Goal: Information Seeking & Learning: Learn about a topic

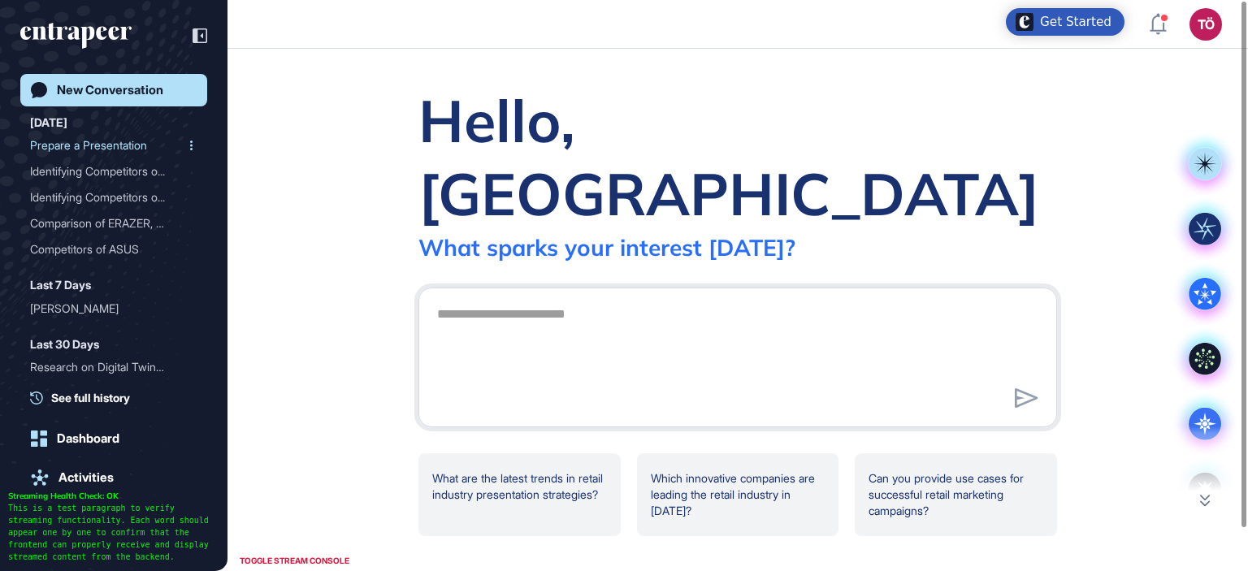
click at [97, 148] on div "Prepare a Presentation" at bounding box center [107, 145] width 154 height 26
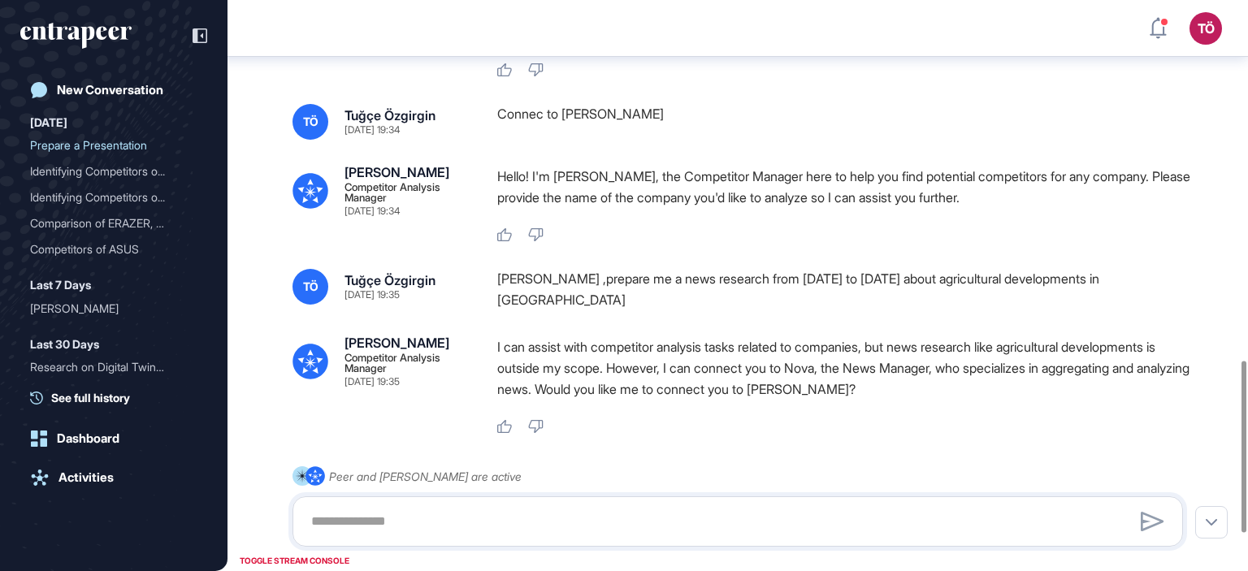
scroll to position [1238, 0]
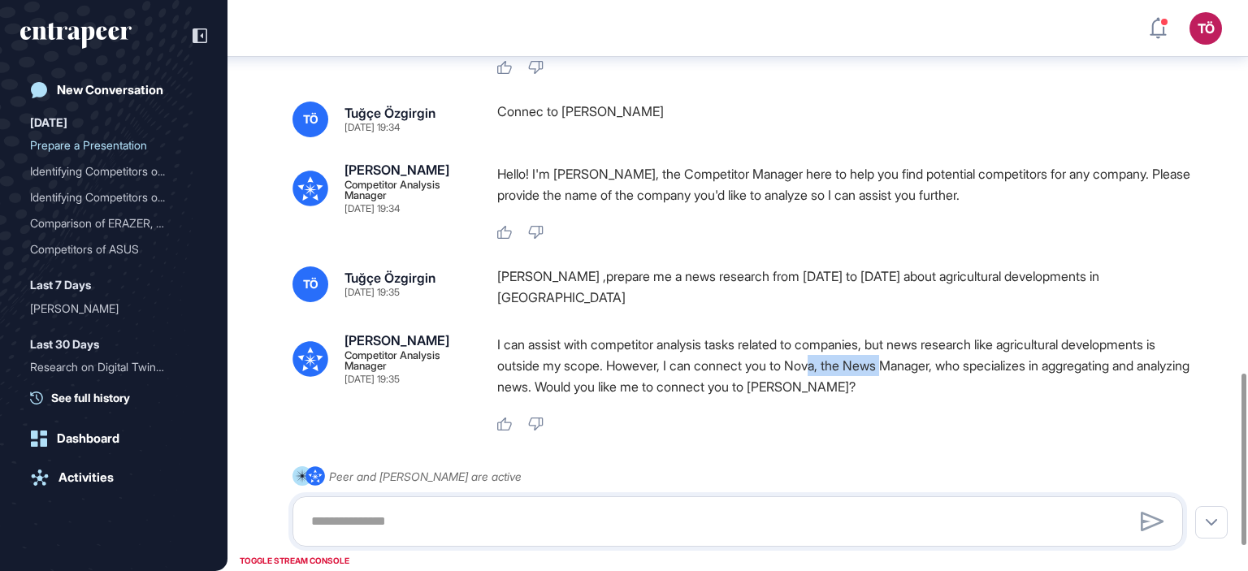
drag, startPoint x: 845, startPoint y: 369, endPoint x: 915, endPoint y: 369, distance: 70.7
click at [915, 369] on p "I can assist with competitor analysis tasks related to companies, but news rese…" at bounding box center [846, 365] width 698 height 63
click at [900, 413] on div "I can assist with competitor analysis tasks related to companies, but news rese…" at bounding box center [846, 383] width 698 height 98
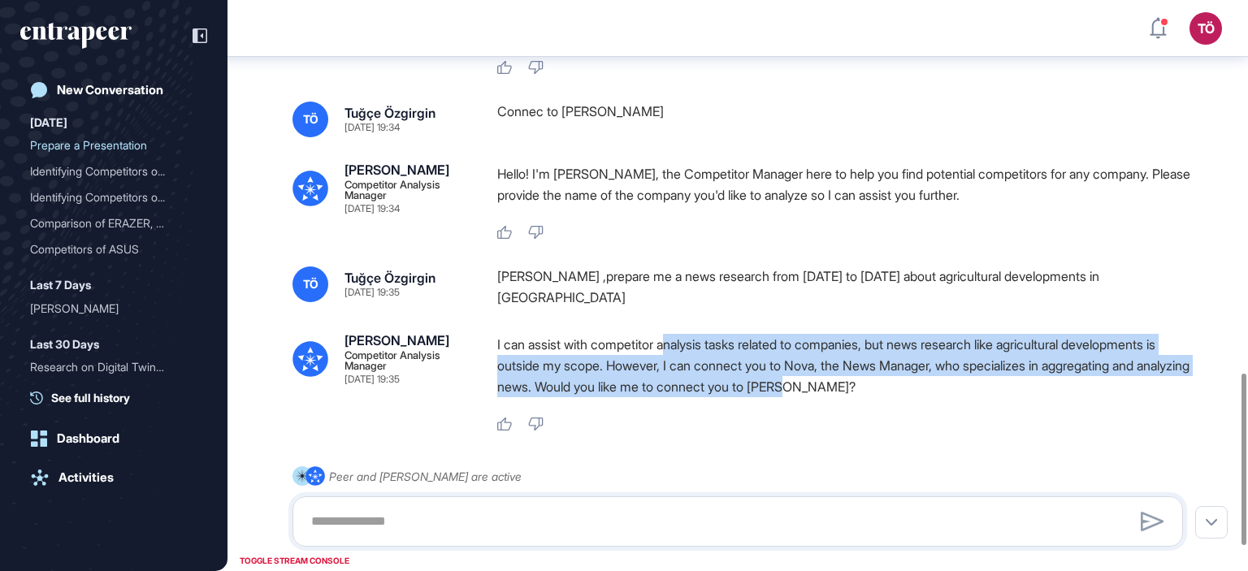
drag, startPoint x: 870, startPoint y: 386, endPoint x: 677, endPoint y: 354, distance: 195.9
click at [677, 354] on p "I can assist with competitor analysis tasks related to companies, but news rese…" at bounding box center [846, 365] width 698 height 63
click at [860, 384] on p "I can assist with competitor analysis tasks related to companies, but news rese…" at bounding box center [846, 365] width 698 height 63
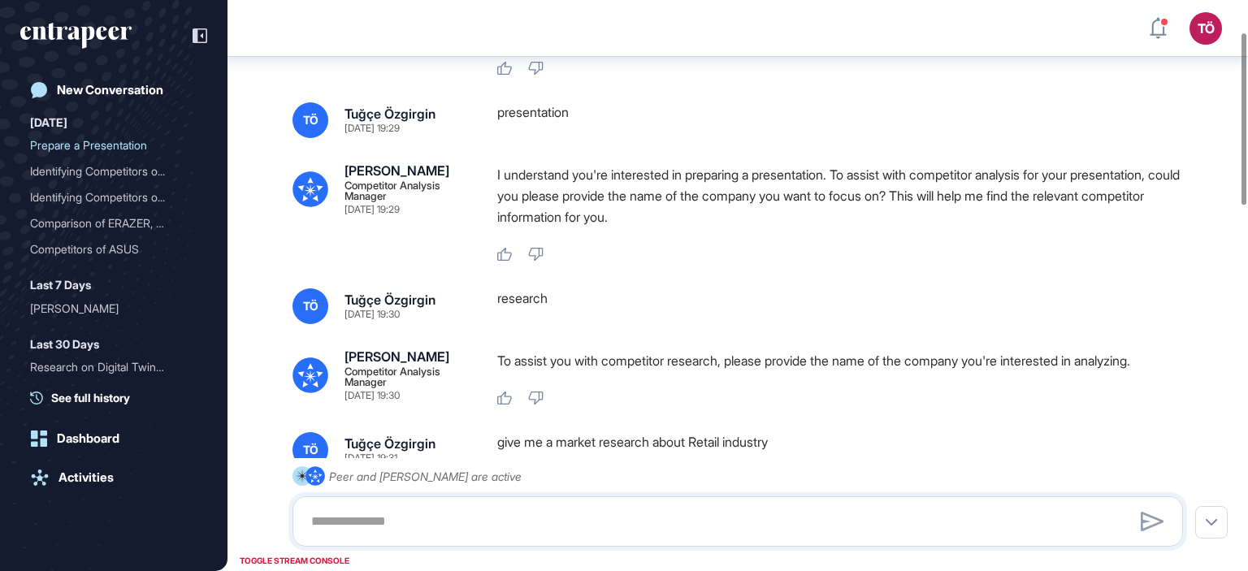
scroll to position [90, 0]
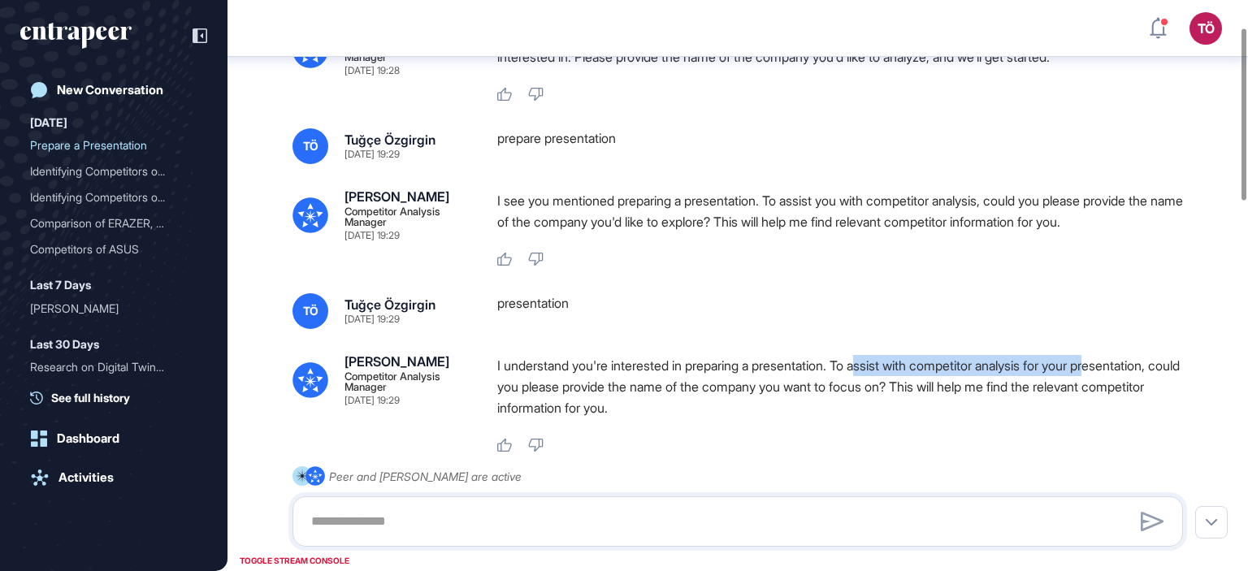
drag, startPoint x: 882, startPoint y: 360, endPoint x: 1124, endPoint y: 370, distance: 242.2
click at [1124, 370] on p "I understand you're interested in preparing a presentation. To assist with comp…" at bounding box center [846, 386] width 698 height 63
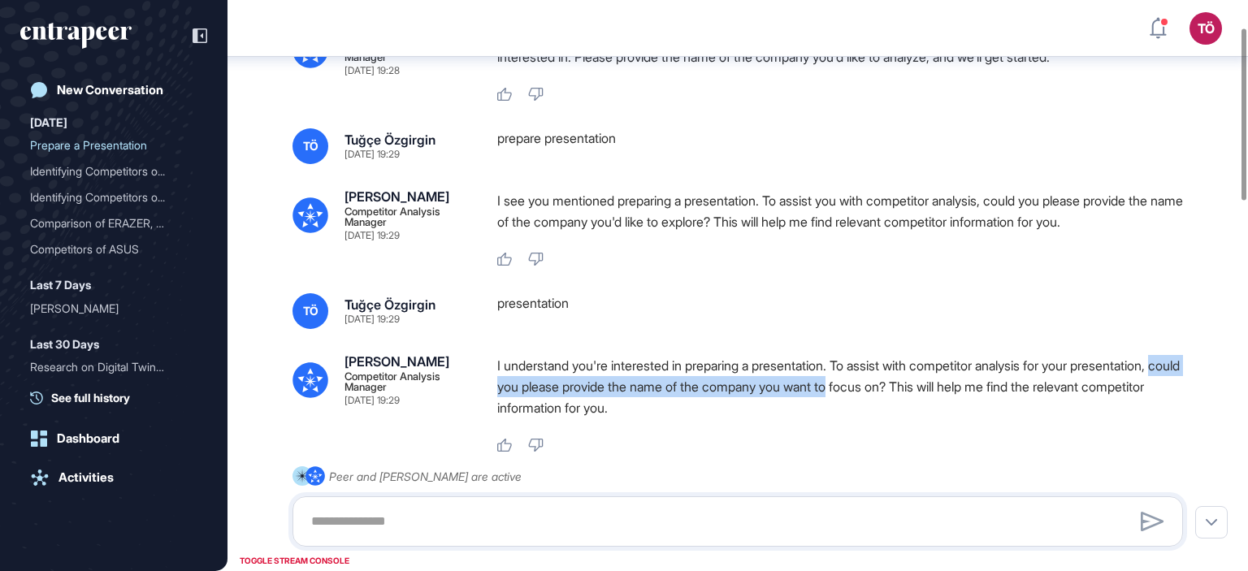
drag, startPoint x: 494, startPoint y: 378, endPoint x: 883, endPoint y: 388, distance: 389.2
click at [883, 388] on div "[PERSON_NAME] Competitor Analysis Manager [DATE] 19:29 I understand you're inte…" at bounding box center [737, 404] width 890 height 98
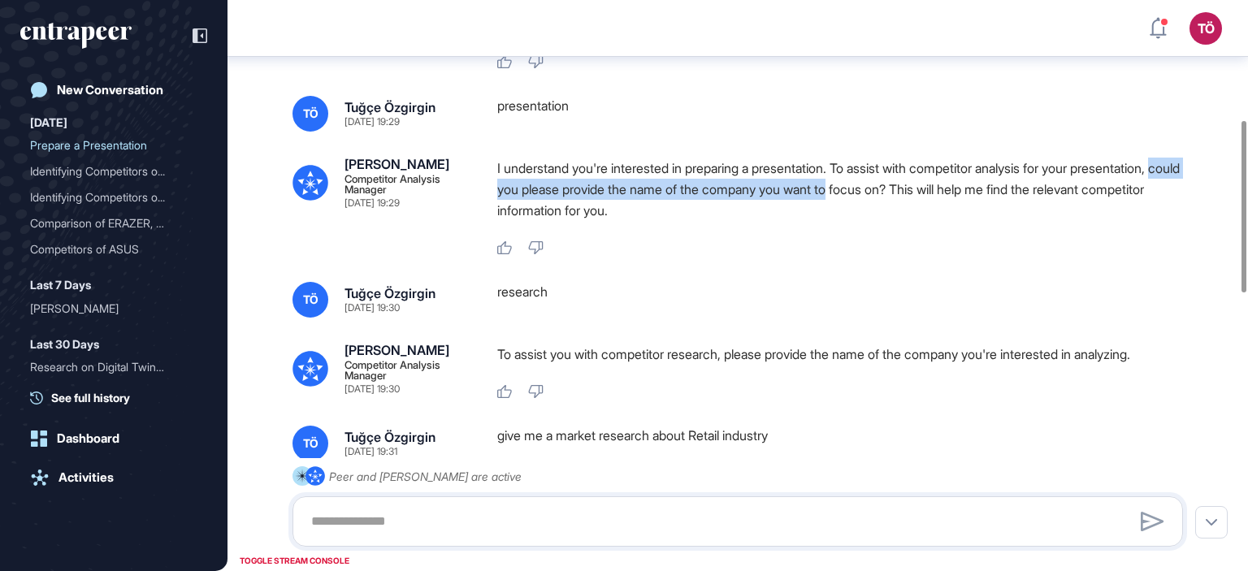
scroll to position [415, 0]
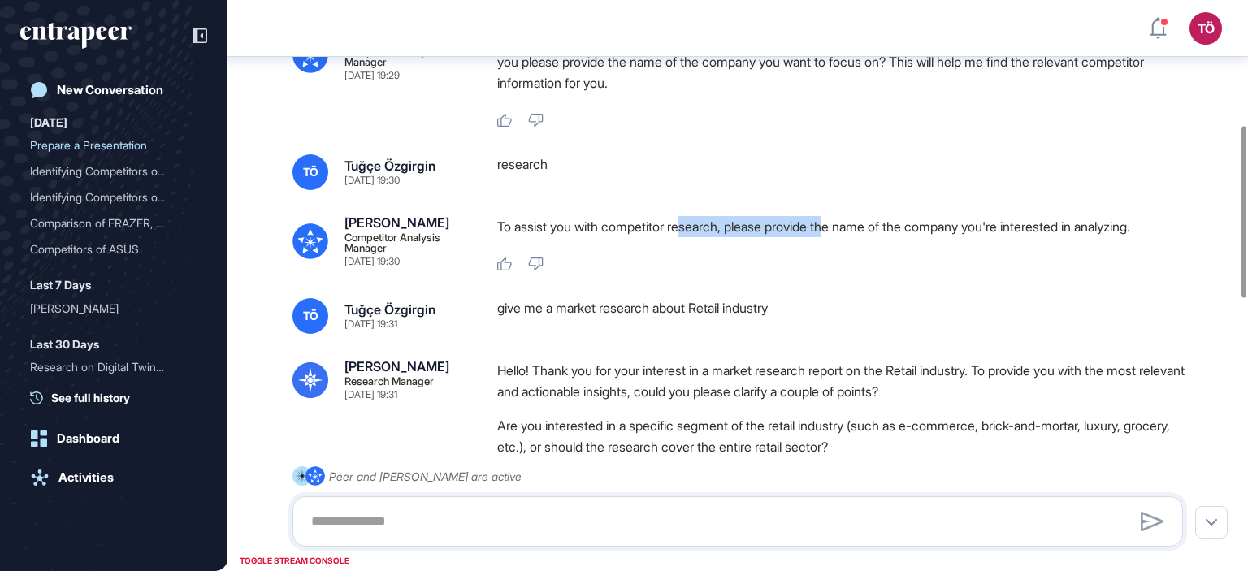
drag, startPoint x: 694, startPoint y: 217, endPoint x: 844, endPoint y: 224, distance: 150.4
click at [844, 224] on p "To assist you with competitor research, please provide the name of the company …" at bounding box center [846, 226] width 698 height 21
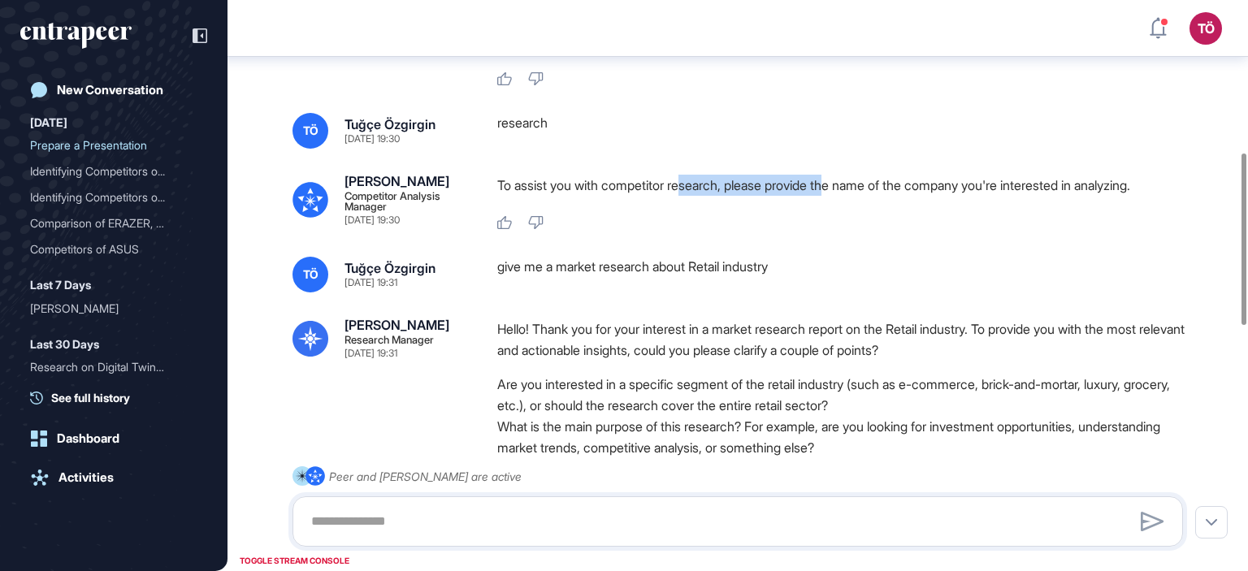
scroll to position [507, 0]
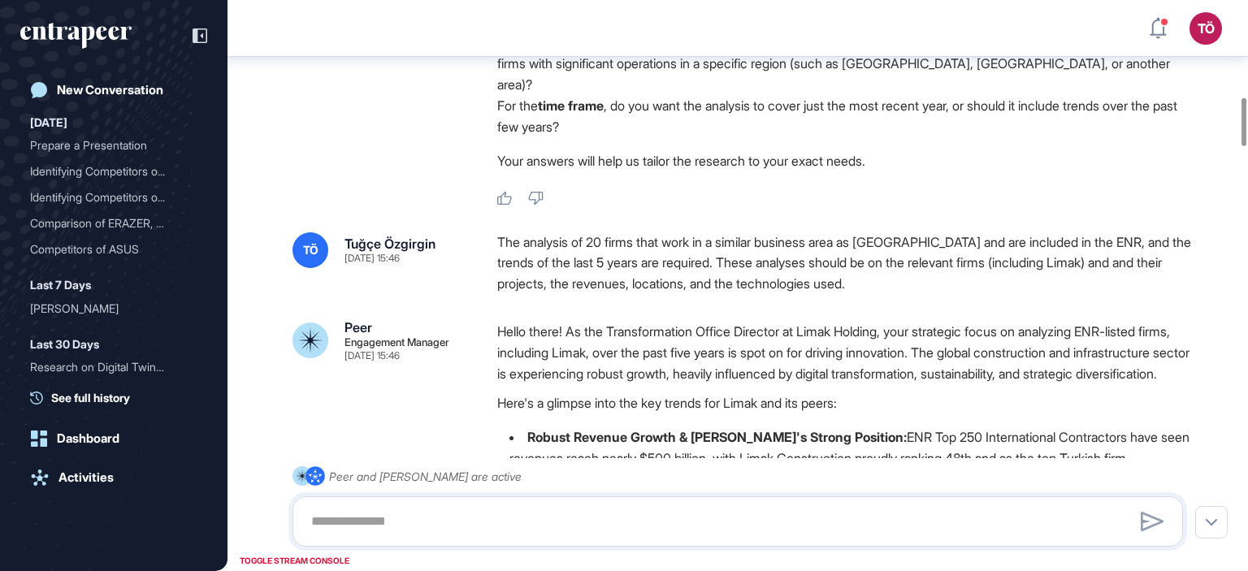
scroll to position [1145, 0]
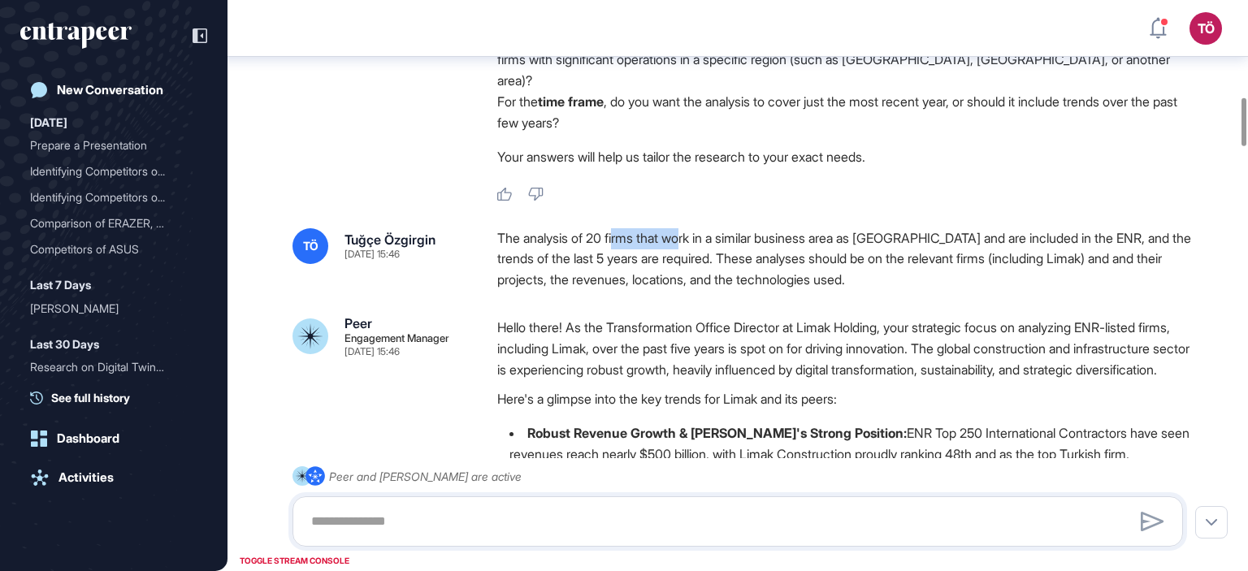
drag, startPoint x: 621, startPoint y: 262, endPoint x: 692, endPoint y: 266, distance: 70.7
click at [692, 266] on div "The analysis of 20 firms that work in a similar business area as [GEOGRAPHIC_DA…" at bounding box center [846, 259] width 698 height 63
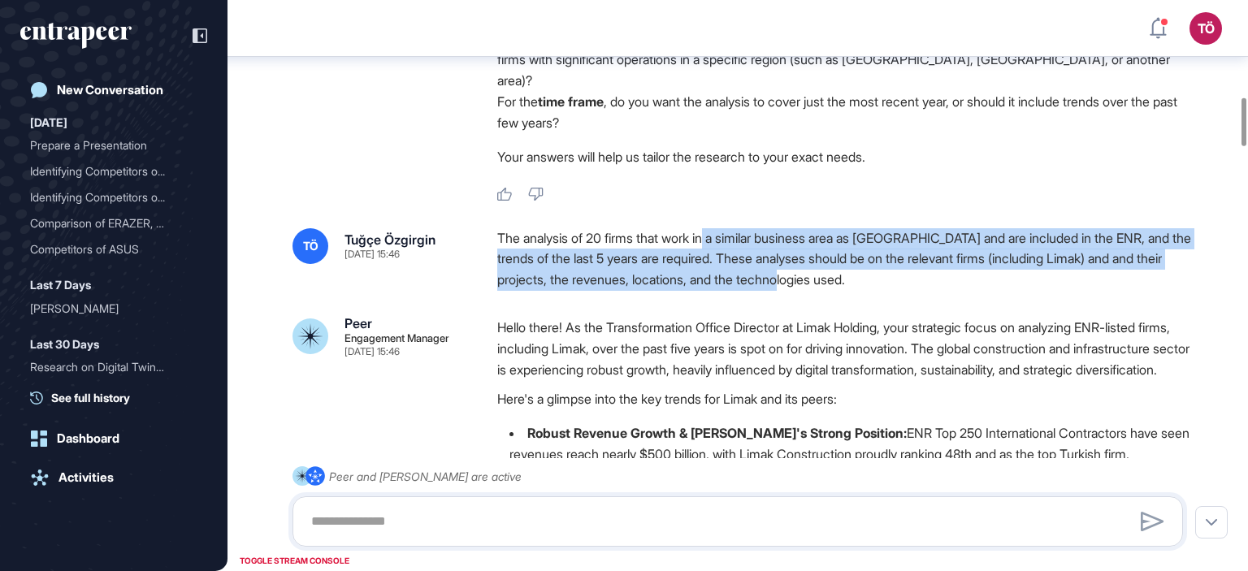
drag, startPoint x: 733, startPoint y: 263, endPoint x: 1107, endPoint y: 303, distance: 375.7
click at [1107, 291] on div "The analysis of 20 firms that work in a similar business area as [GEOGRAPHIC_DA…" at bounding box center [846, 259] width 698 height 63
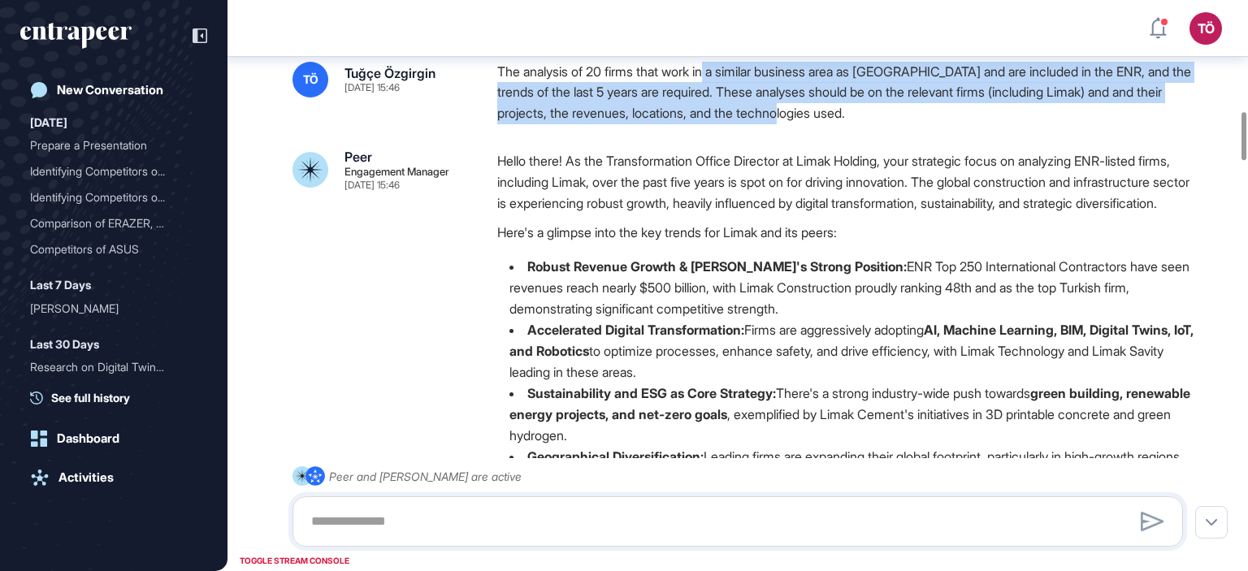
scroll to position [1308, 0]
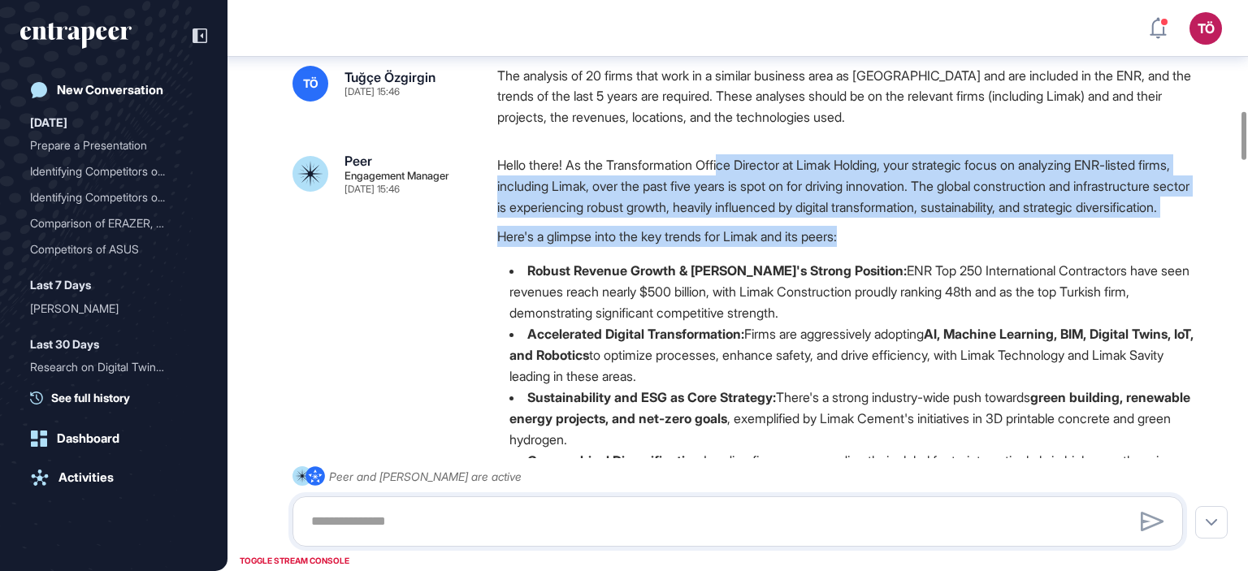
drag, startPoint x: 730, startPoint y: 179, endPoint x: 1125, endPoint y: 280, distance: 407.4
click at [1125, 280] on div "Hello there! As the Transformation Office Director at Limak Holding, your strat…" at bounding box center [846, 371] width 698 height 435
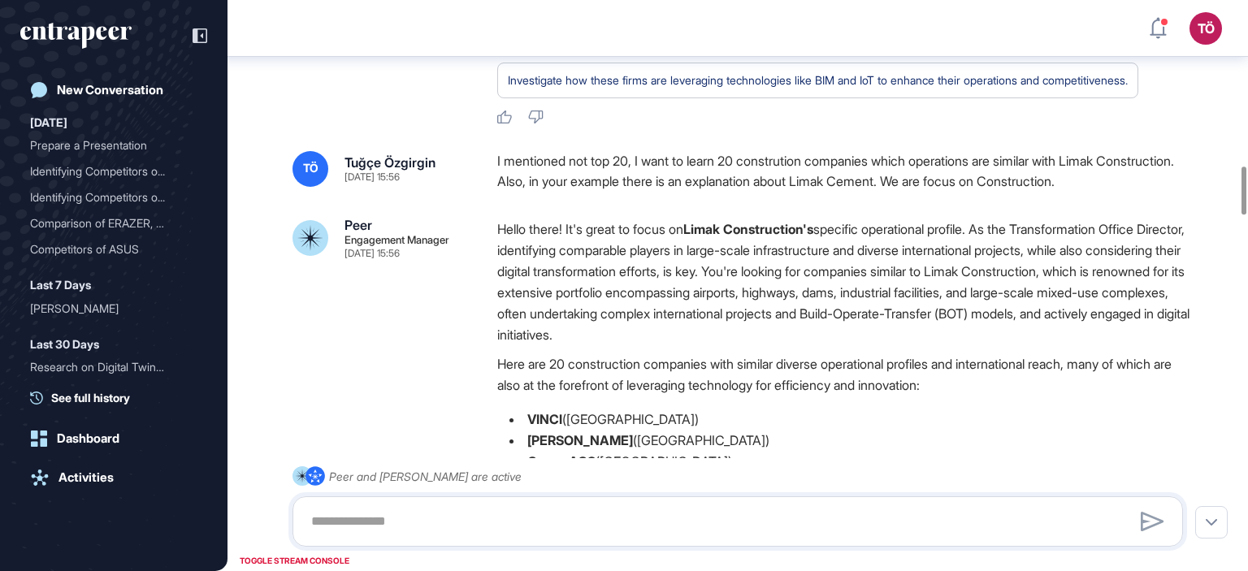
scroll to position [2039, 0]
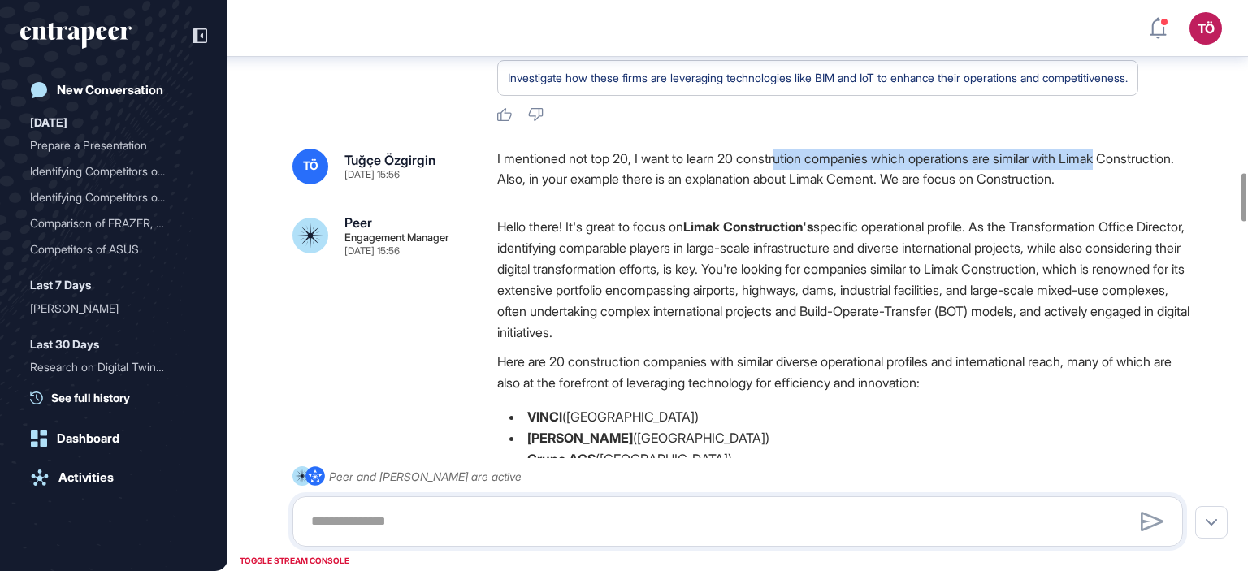
drag, startPoint x: 815, startPoint y: 204, endPoint x: 1140, endPoint y: 204, distance: 325.7
click at [1140, 190] on div "I mentioned not top 20, I want to learn 20 constrution companies which operatio…" at bounding box center [846, 169] width 698 height 41
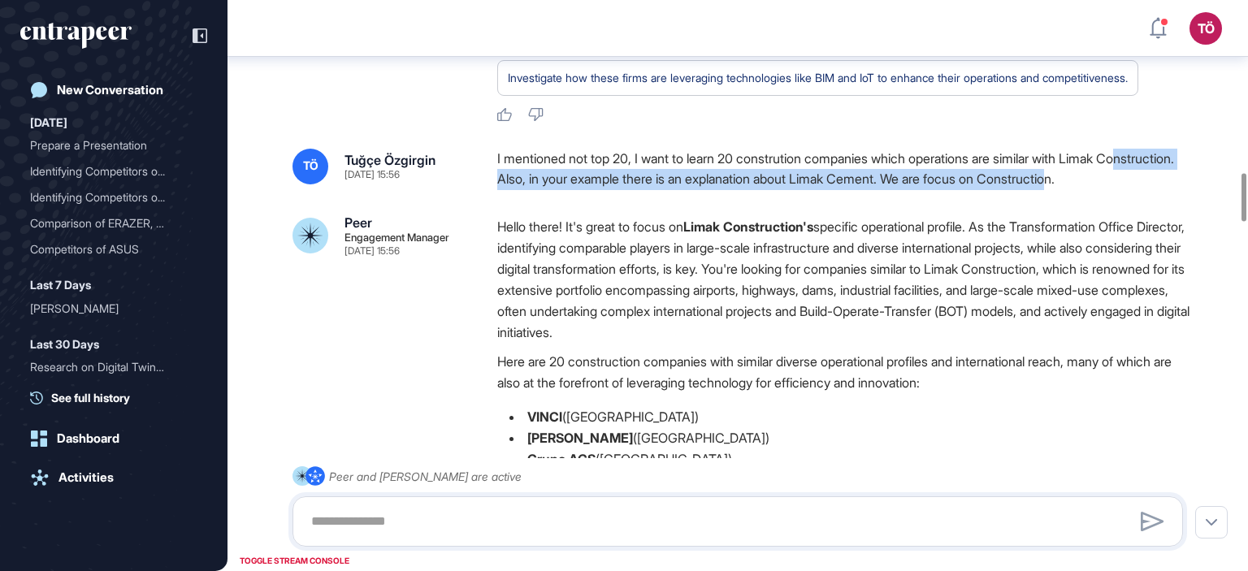
drag, startPoint x: 516, startPoint y: 220, endPoint x: 1163, endPoint y: 227, distance: 647.3
click at [1163, 190] on div "I mentioned not top 20, I want to learn 20 constrution companies which operatio…" at bounding box center [846, 169] width 698 height 41
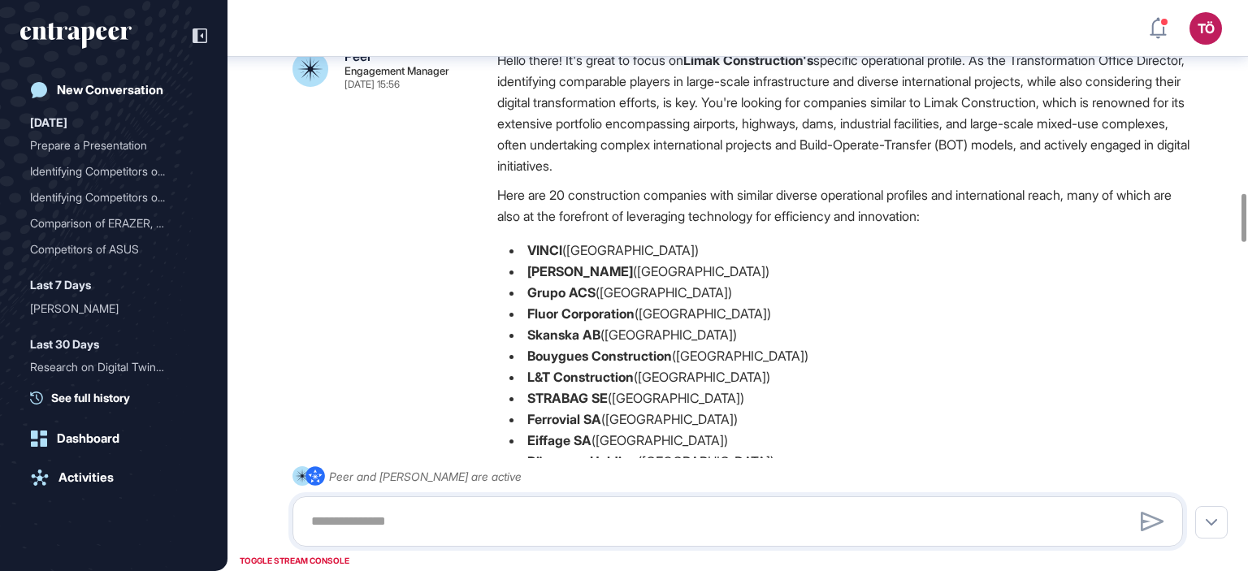
scroll to position [2201, 0]
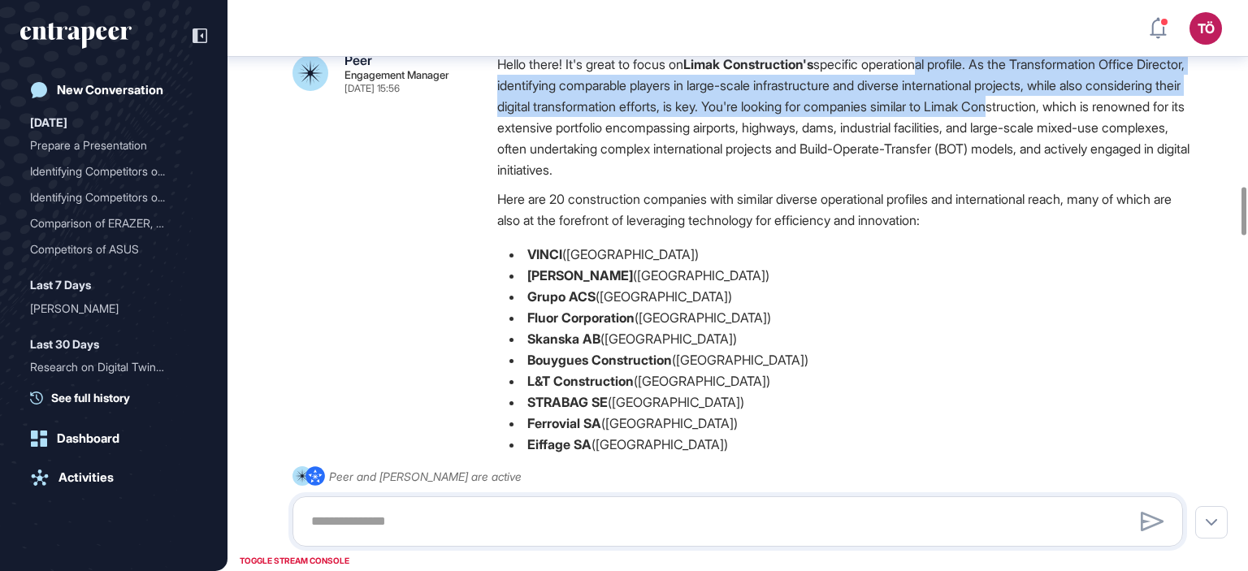
drag, startPoint x: 1014, startPoint y: 109, endPoint x: 1121, endPoint y: 149, distance: 114.4
click at [1121, 149] on p "Hello there! It's great to focus on Limak Construction's specific operational p…" at bounding box center [846, 117] width 698 height 127
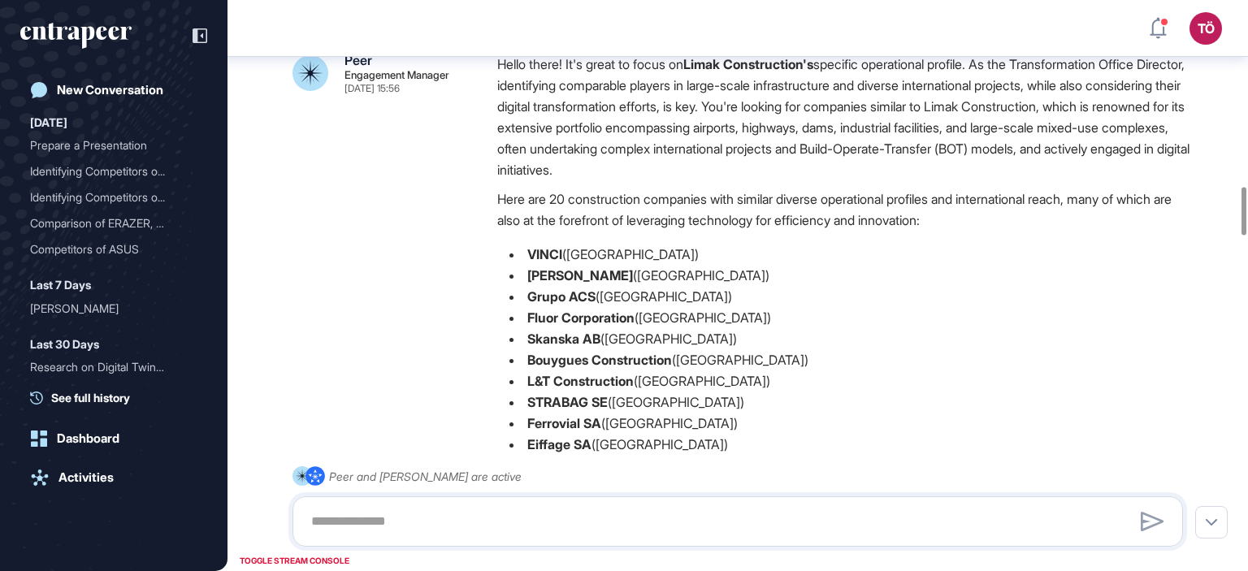
click at [998, 180] on p "Hello there! It's great to focus on Limak Construction's specific operational p…" at bounding box center [846, 117] width 698 height 127
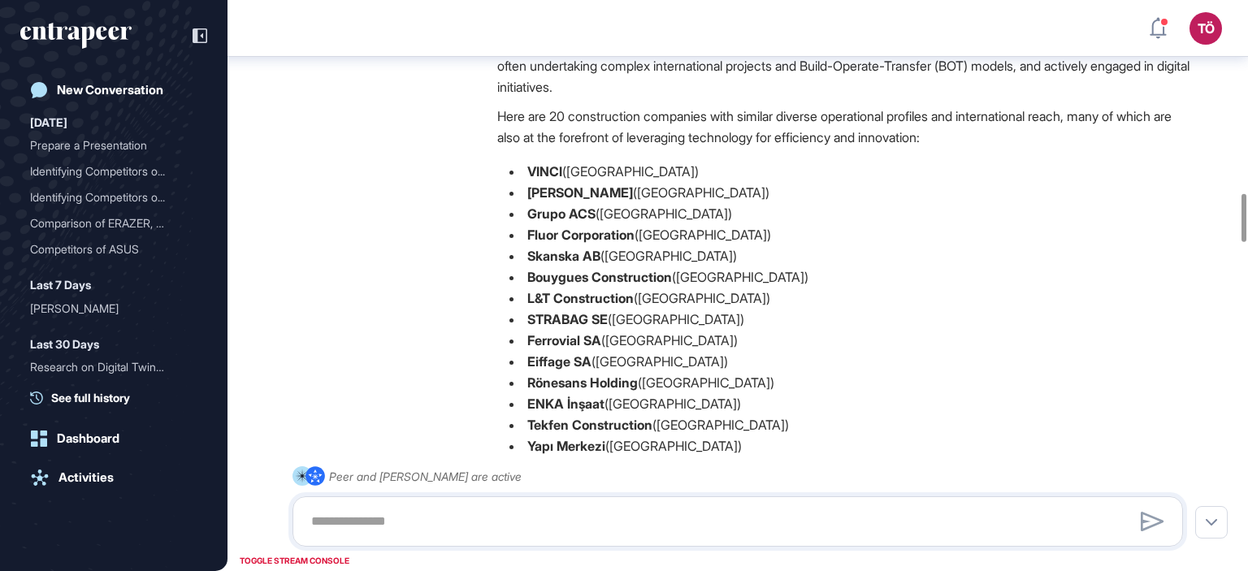
scroll to position [2282, 0]
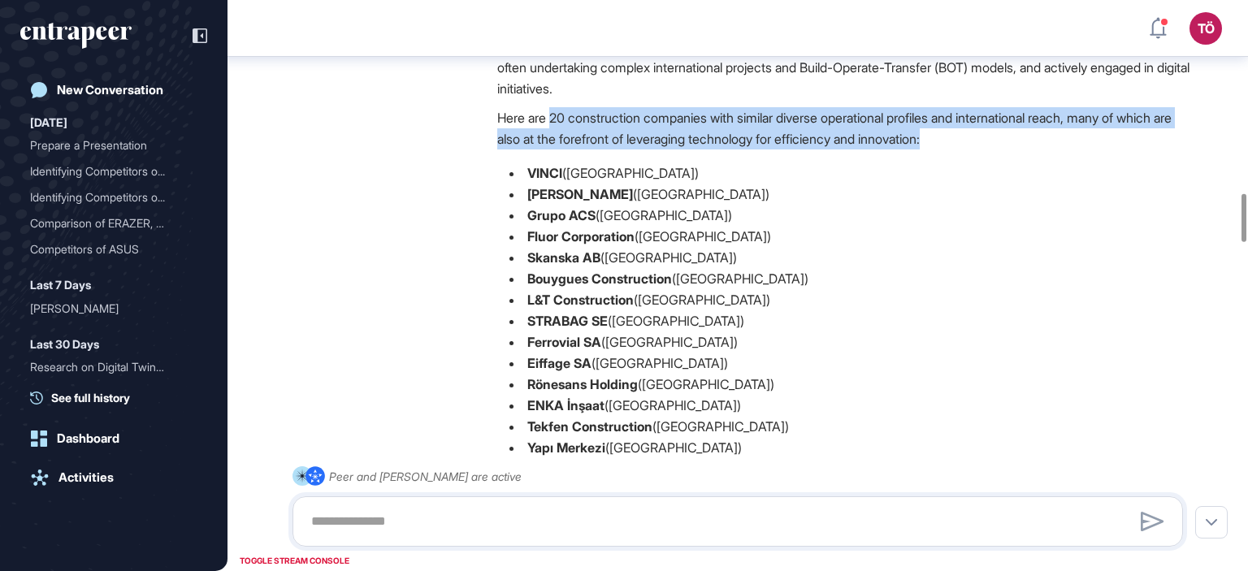
drag, startPoint x: 566, startPoint y: 163, endPoint x: 1101, endPoint y: 178, distance: 535.4
click at [1101, 149] on p "Here are 20 construction companies with similar diverse operational profiles an…" at bounding box center [846, 128] width 698 height 42
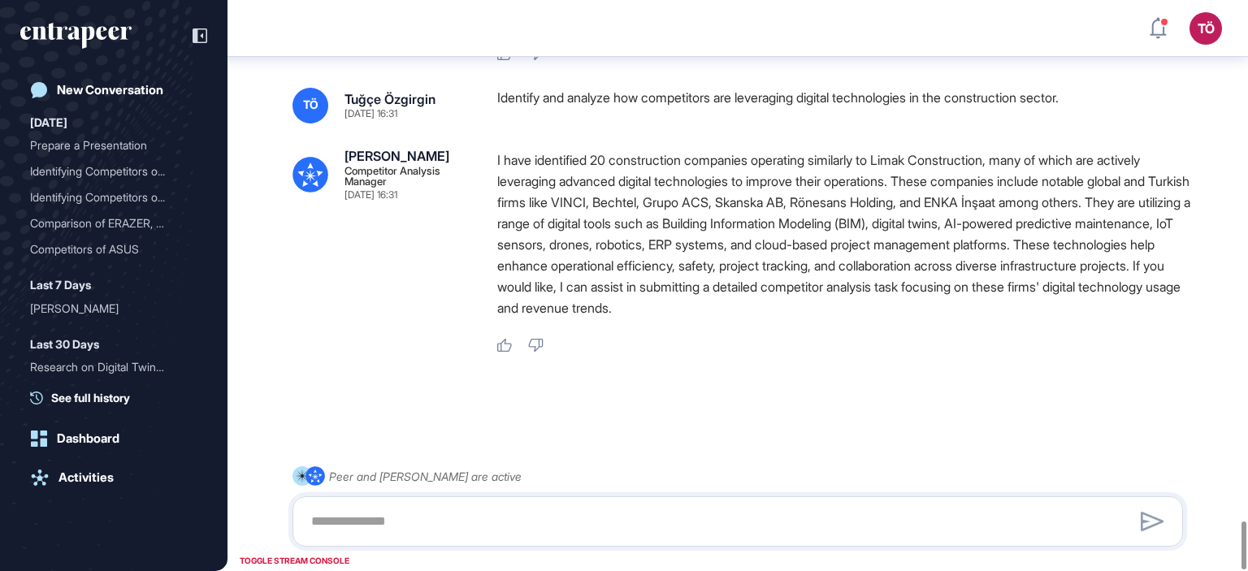
scroll to position [6167, 0]
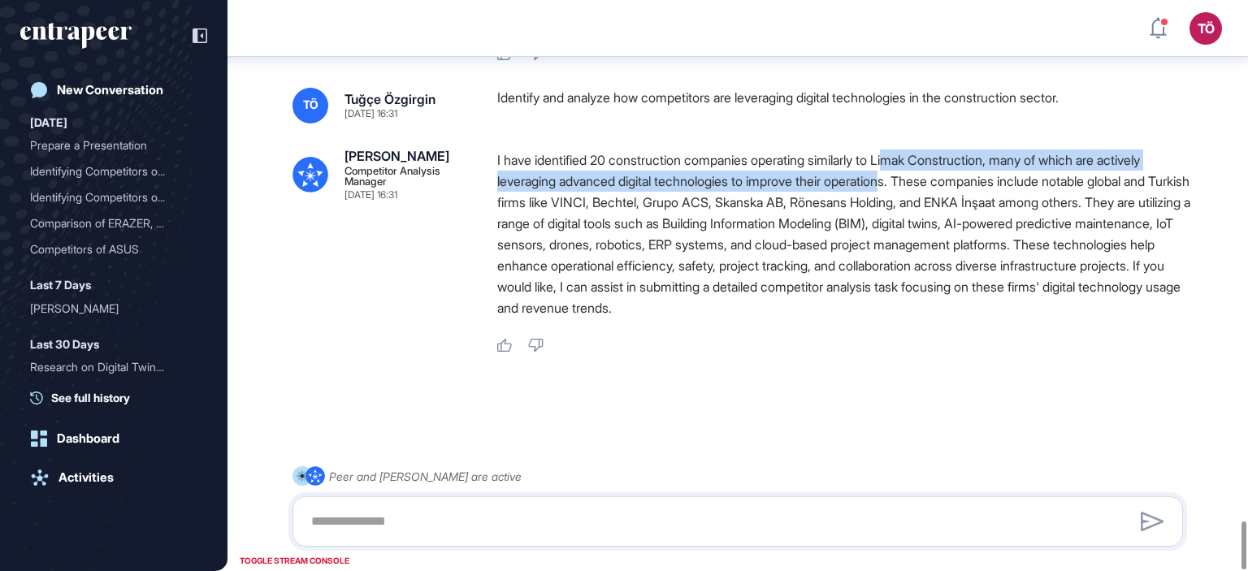
drag, startPoint x: 910, startPoint y: 158, endPoint x: 906, endPoint y: 187, distance: 28.6
click at [906, 187] on p "I have identified 20 construction companies operating similarly to Limak Constr…" at bounding box center [846, 233] width 698 height 169
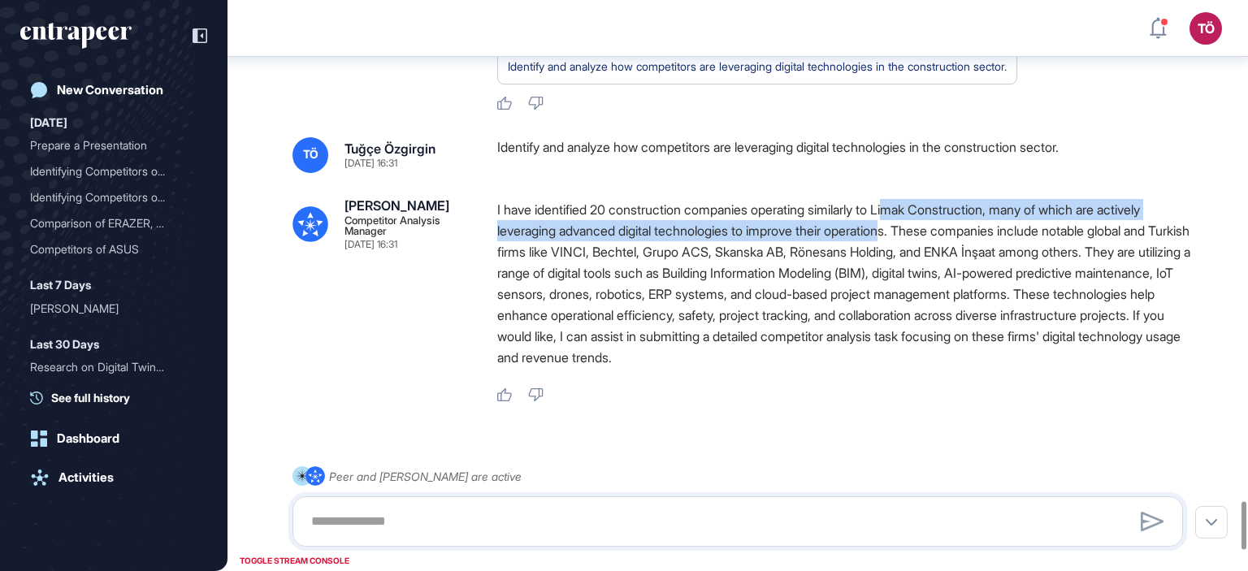
scroll to position [6005, 0]
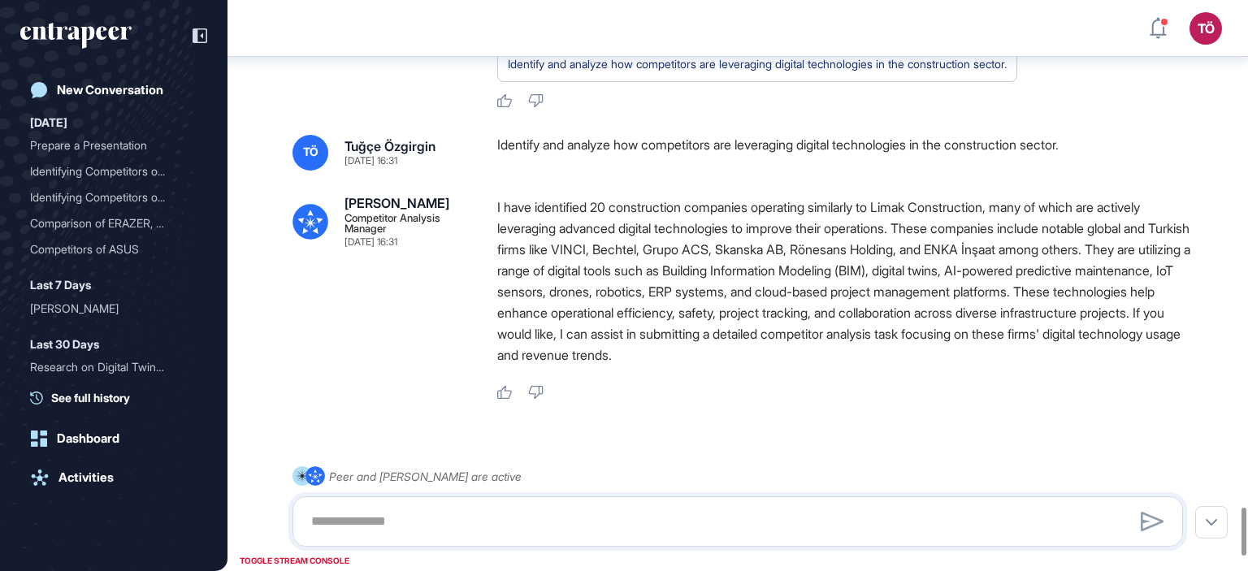
click at [1179, 358] on p "I have identified 20 construction companies operating similarly to Limak Constr…" at bounding box center [846, 281] width 698 height 169
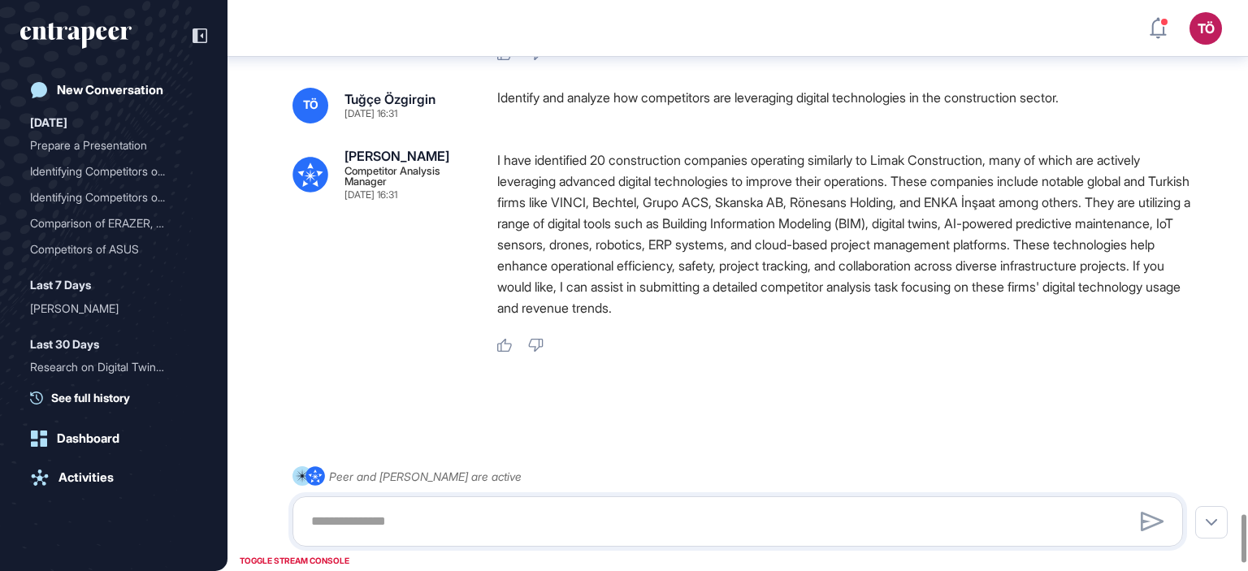
scroll to position [6167, 0]
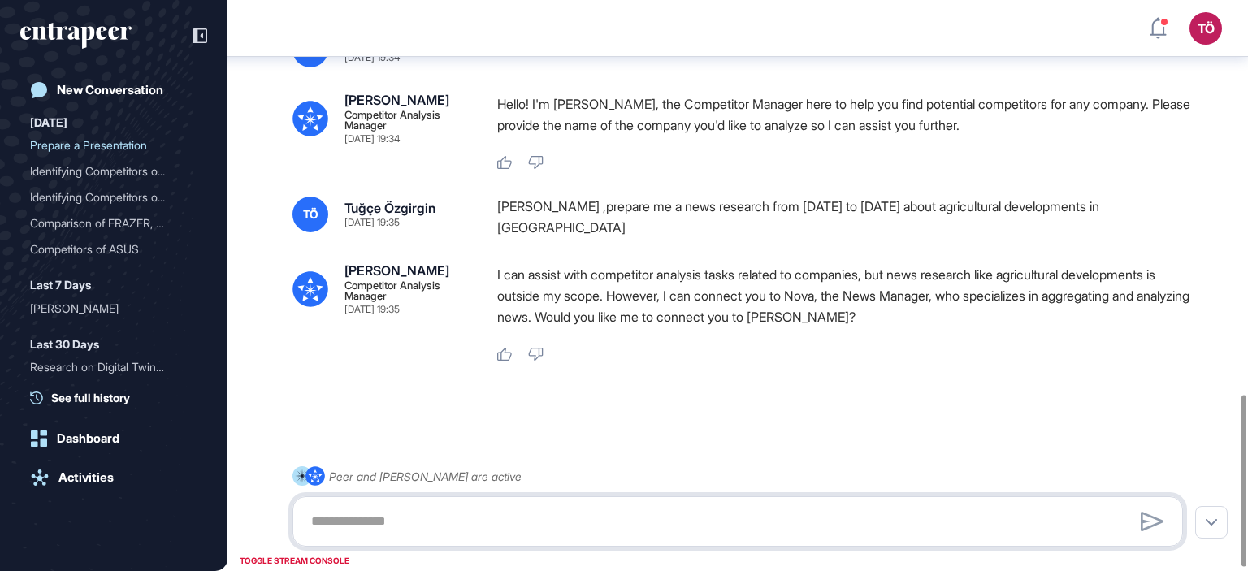
scroll to position [1319, 0]
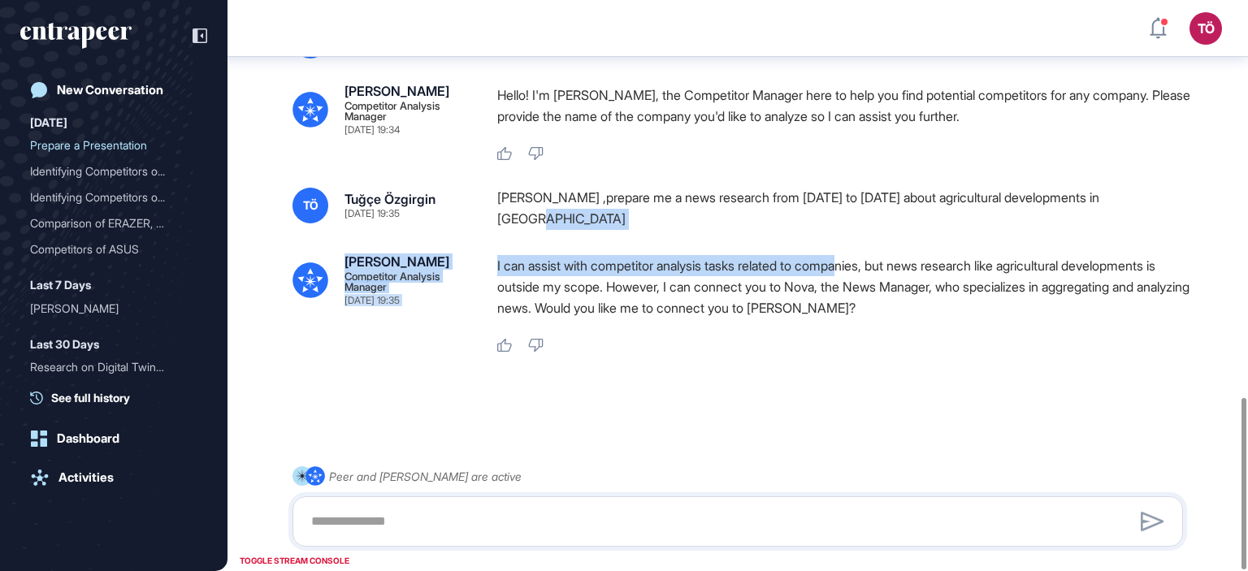
drag, startPoint x: 487, startPoint y: 233, endPoint x: 857, endPoint y: 266, distance: 371.0
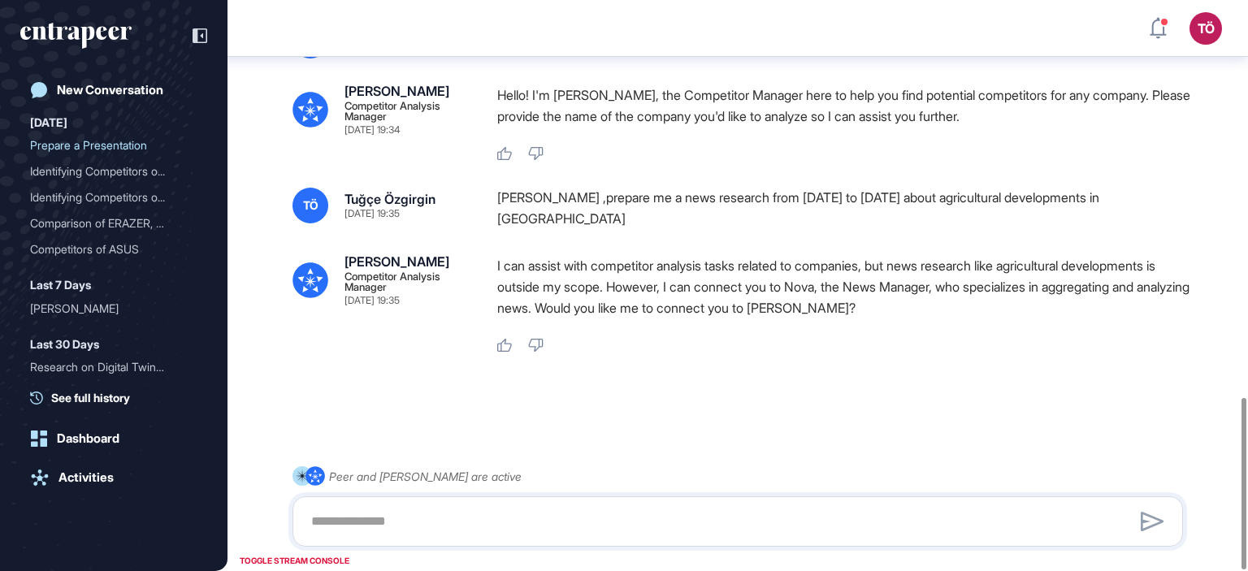
click at [943, 347] on div "Like Dislike" at bounding box center [846, 346] width 698 height 15
